Goal: Task Accomplishment & Management: Complete application form

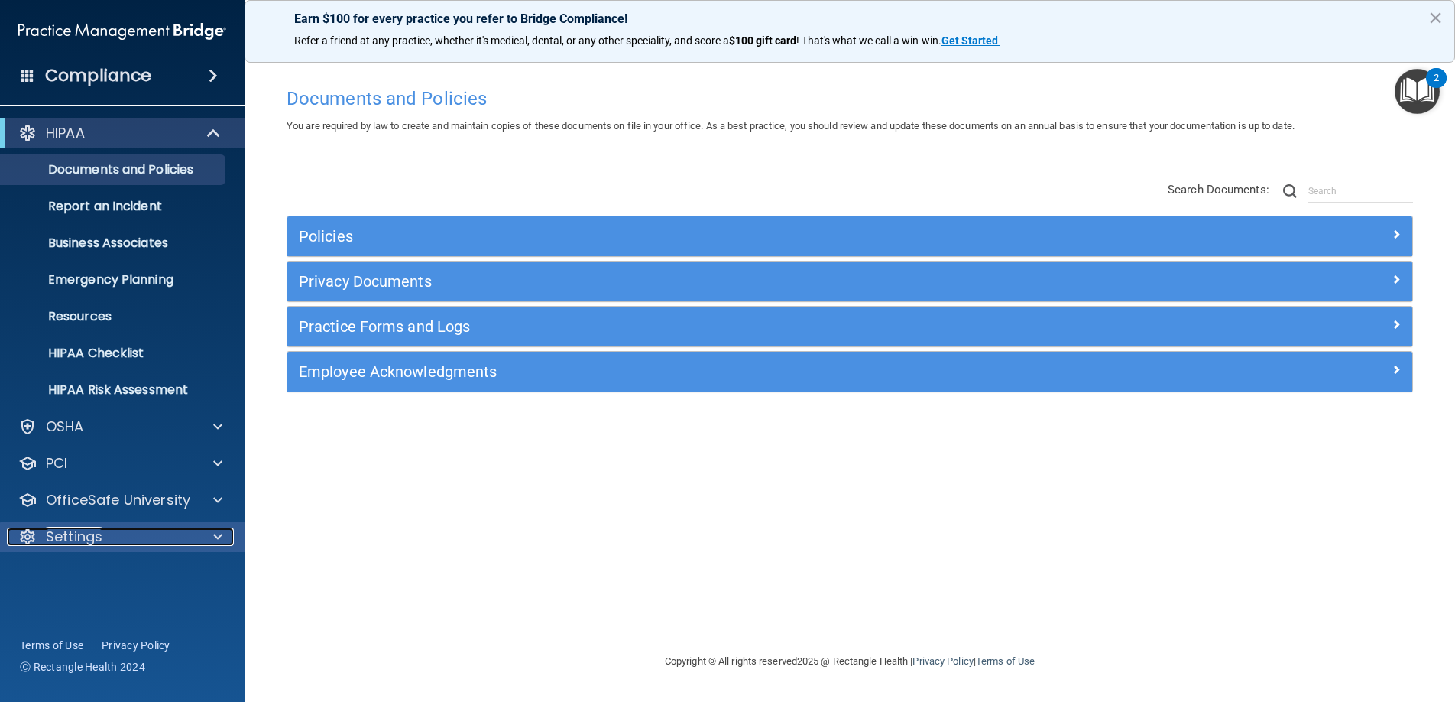
click at [212, 540] on div at bounding box center [215, 536] width 38 height 18
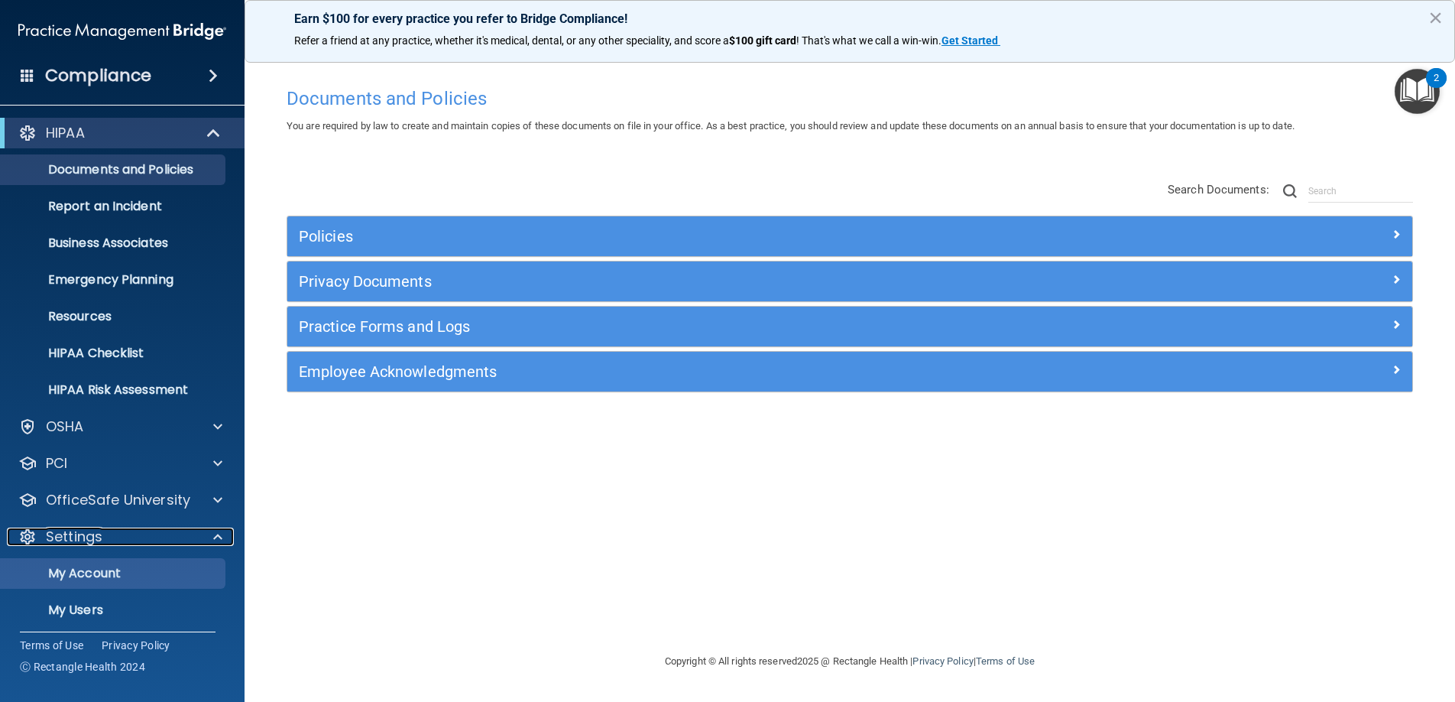
scroll to position [17, 0]
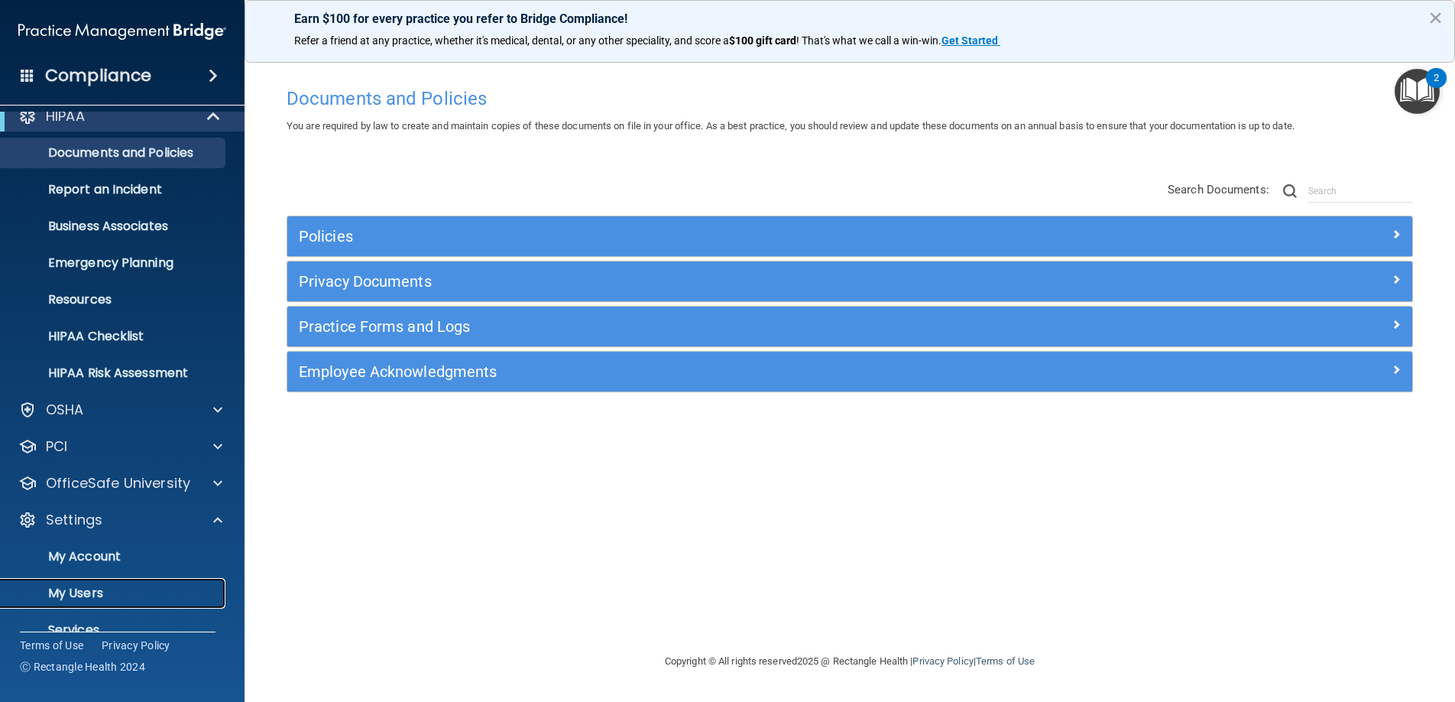
click at [94, 596] on p "My Users" at bounding box center [114, 592] width 209 height 15
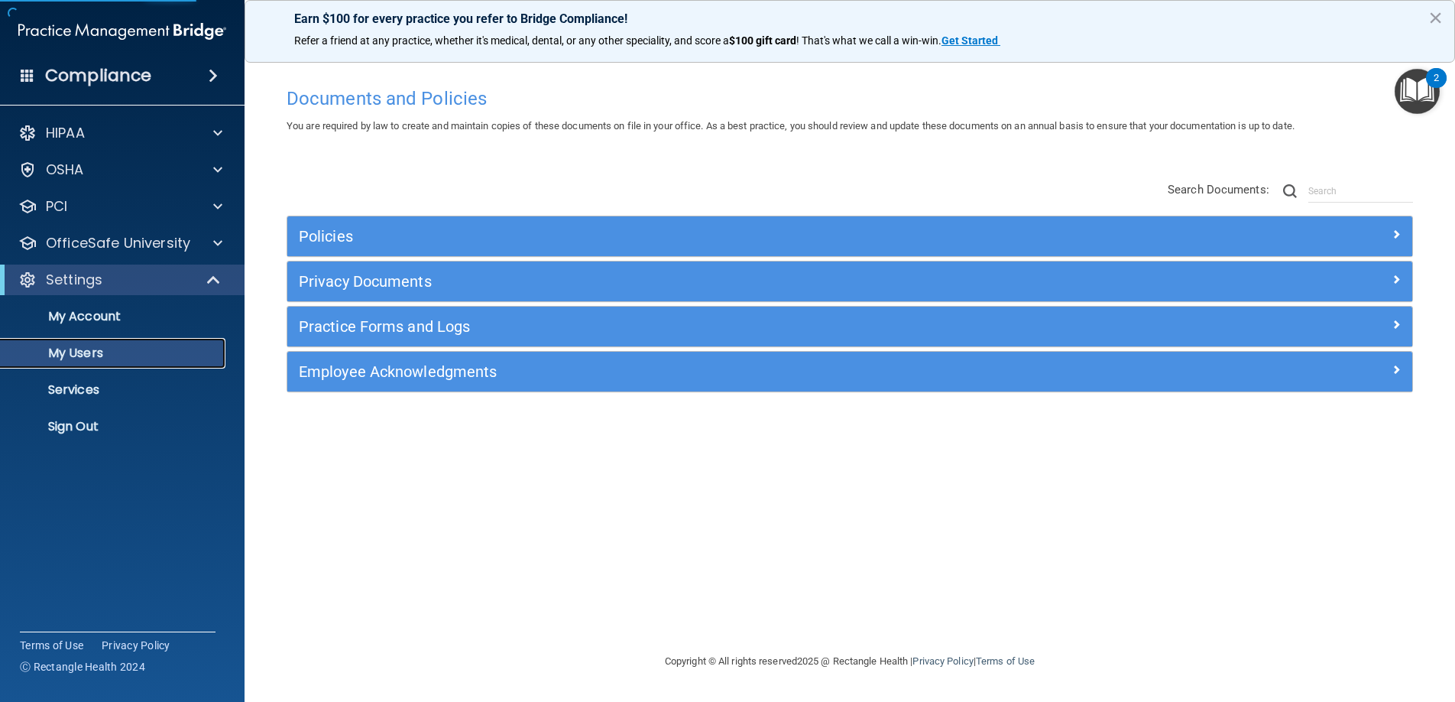
select select "20"
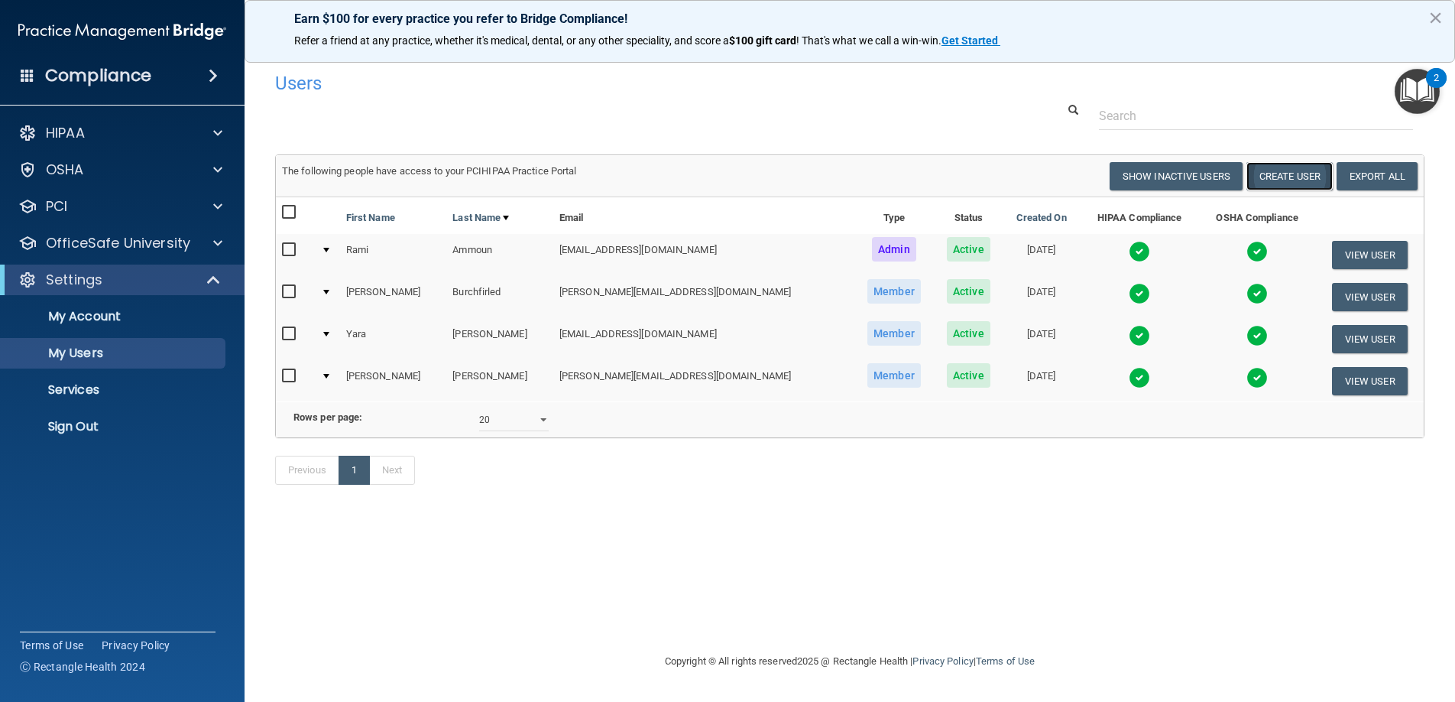
click at [1280, 182] on button "Create User" at bounding box center [1289, 176] width 86 height 28
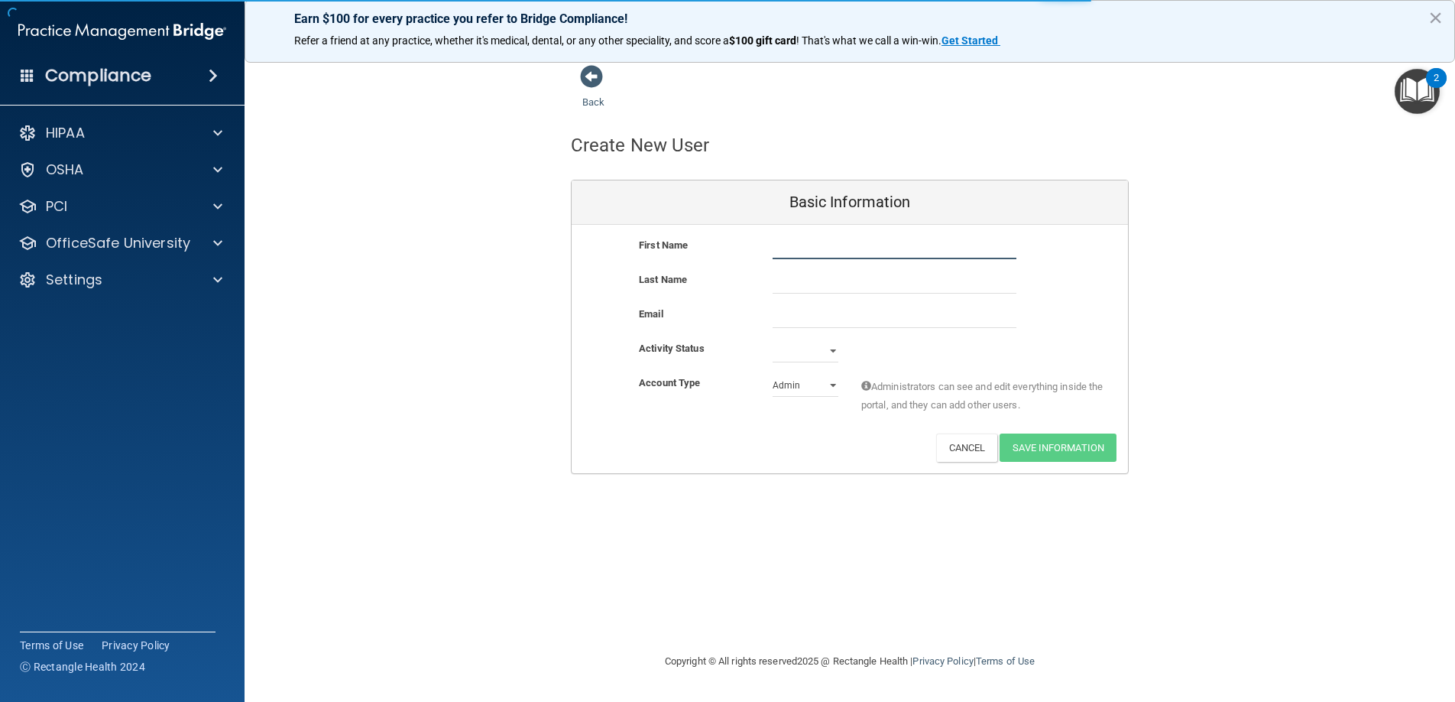
click at [786, 245] on input "text" at bounding box center [895, 247] width 244 height 23
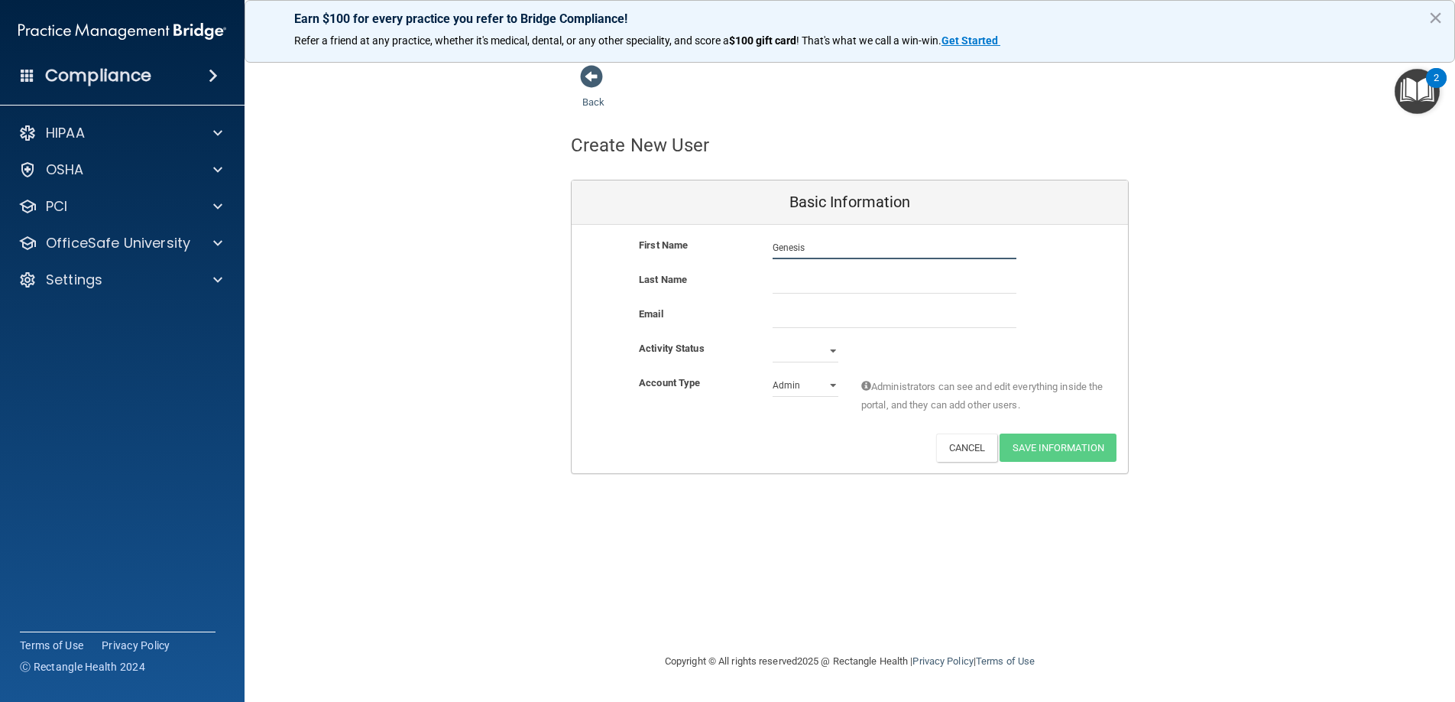
type input "Genesis"
type input "[PERSON_NAME]"
type input "G"
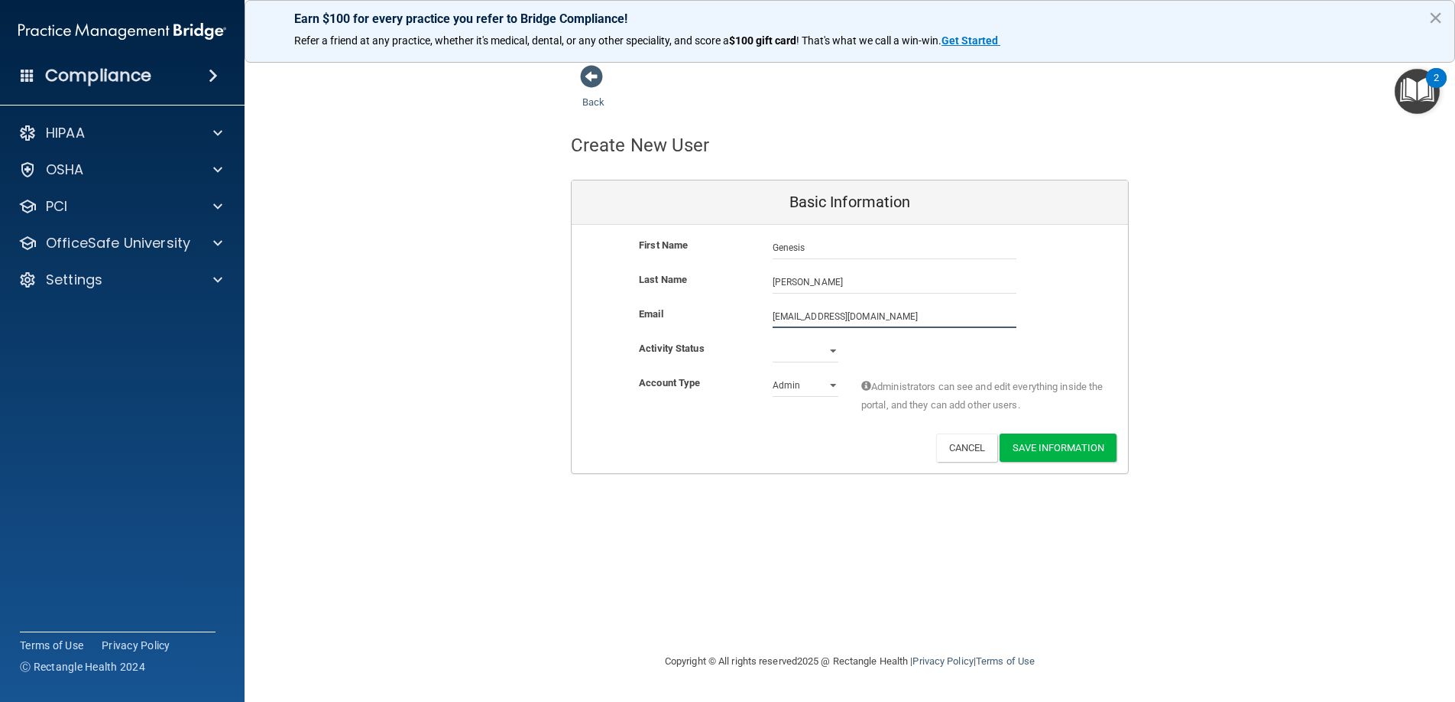
type input "[EMAIL_ADDRESS][DOMAIN_NAME]"
click at [821, 348] on select "Active Inactive" at bounding box center [806, 350] width 66 height 23
select select "active"
click at [773, 339] on select "Active Inactive" at bounding box center [806, 350] width 66 height 23
click at [1048, 455] on button "Save Information" at bounding box center [1058, 447] width 117 height 28
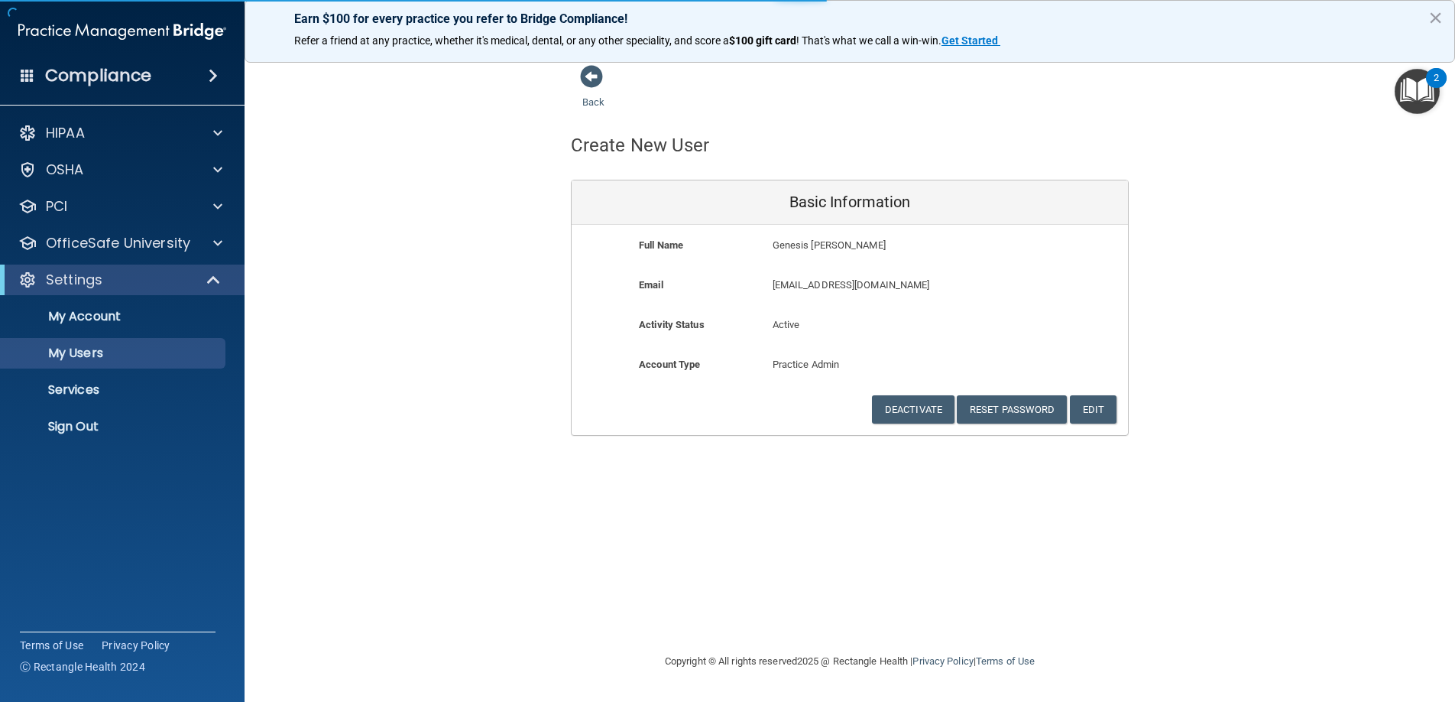
select select "20"
